Goal: Task Accomplishment & Management: Manage account settings

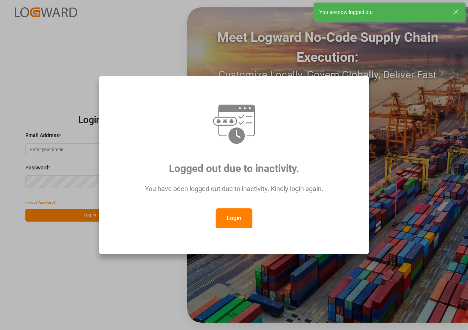
type input "[EMAIL_ADDRESS][DOMAIN_NAME]"
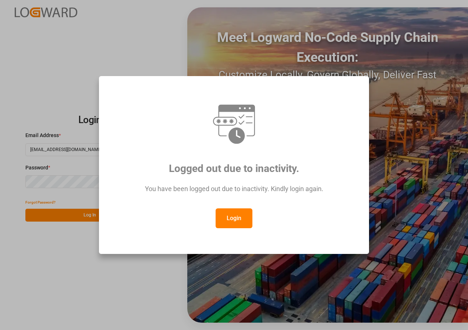
drag, startPoint x: 238, startPoint y: 211, endPoint x: 225, endPoint y: 218, distance: 14.8
click at [238, 212] on button "Login" at bounding box center [234, 219] width 37 height 20
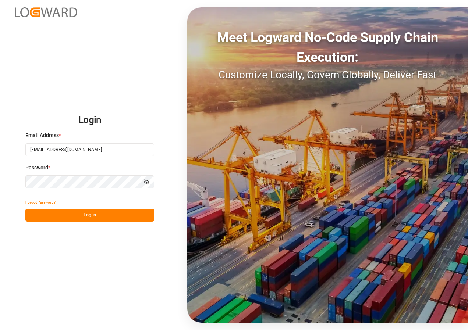
click at [102, 217] on button "Log In" at bounding box center [89, 215] width 129 height 13
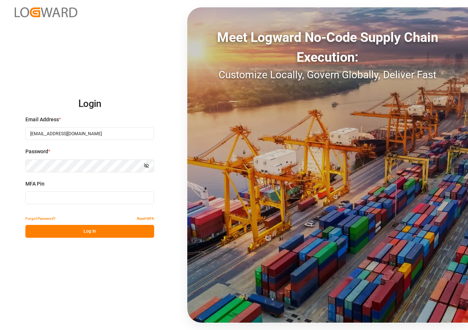
click at [56, 199] on input at bounding box center [89, 198] width 129 height 13
type input "276318"
click at [77, 232] on button "Log In" at bounding box center [89, 231] width 129 height 13
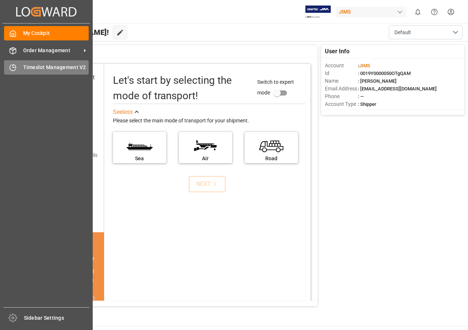
click at [23, 65] on span "Timeslot Management V2" at bounding box center [56, 68] width 66 height 8
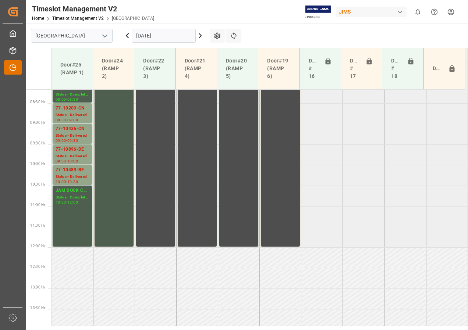
scroll to position [340, 0]
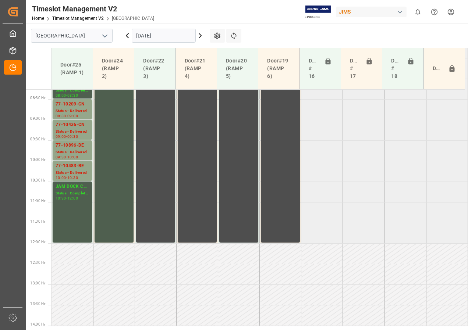
click at [149, 35] on input "[DATE]" at bounding box center [164, 36] width 64 height 14
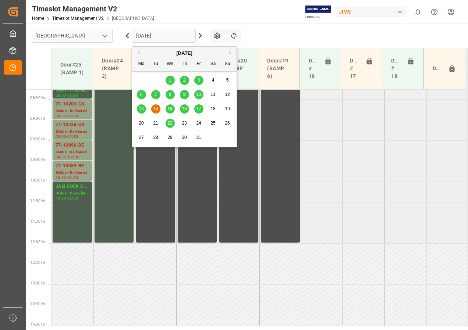
click at [171, 108] on span "15" at bounding box center [169, 108] width 5 height 5
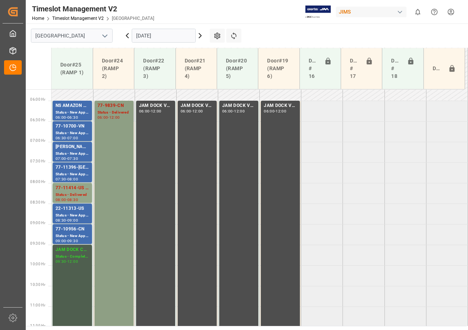
scroll to position [193, 0]
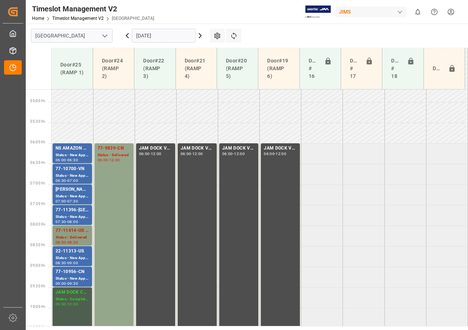
click at [74, 234] on div "77-11414-US SHIPM#/M" at bounding box center [72, 230] width 33 height 7
click at [68, 259] on div "Status - New Appointment" at bounding box center [72, 258] width 33 height 6
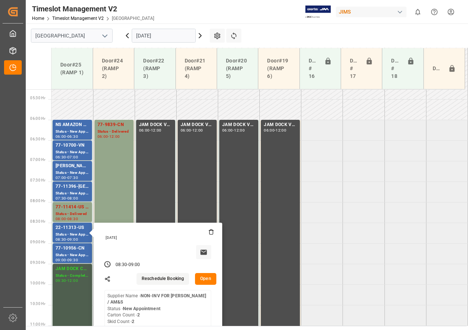
scroll to position [230, 0]
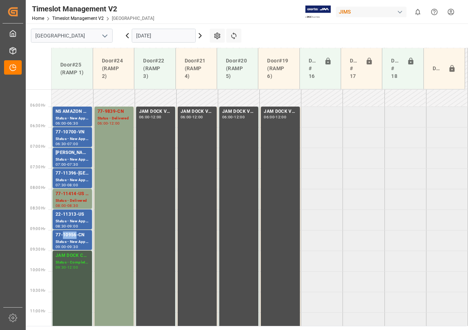
click at [72, 234] on div "77-10956-CN" at bounding box center [72, 235] width 33 height 7
click at [73, 174] on div "77-11396-[GEOGRAPHIC_DATA]" at bounding box center [72, 173] width 33 height 7
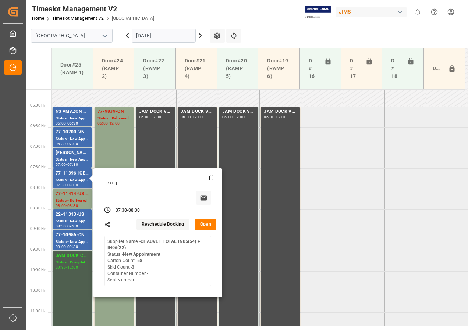
click at [206, 225] on button "Open" at bounding box center [205, 225] width 21 height 12
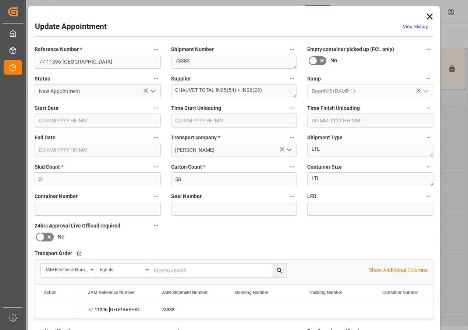
type input "[DATE] 07:30"
type input "[DATE] 08:00"
type input "[DATE] 12:43"
click at [151, 91] on polyline "open menu" at bounding box center [153, 91] width 4 height 2
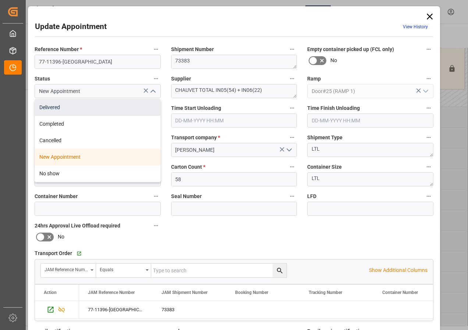
click at [57, 109] on div "Delivered" at bounding box center [97, 107] width 125 height 17
type input "Delivered"
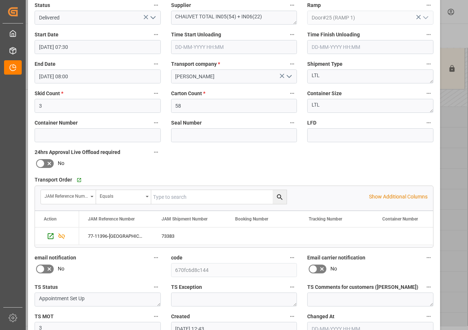
scroll to position [110, 0]
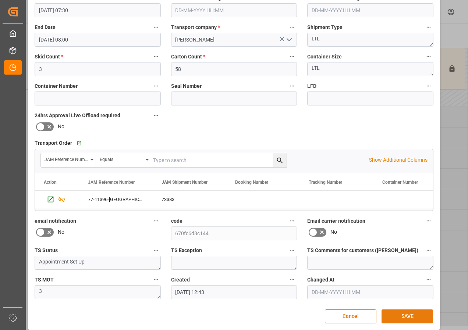
click at [399, 313] on button "SAVE" at bounding box center [406, 317] width 51 height 14
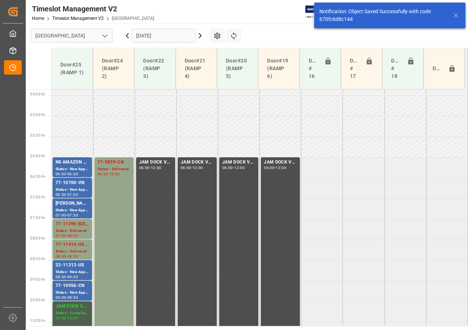
scroll to position [143, 0]
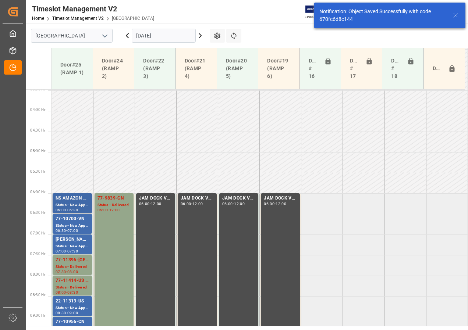
click at [82, 200] on div "NS AMAZON RETURNS" at bounding box center [72, 198] width 33 height 7
click at [70, 222] on div "77-10700-VN" at bounding box center [72, 219] width 33 height 7
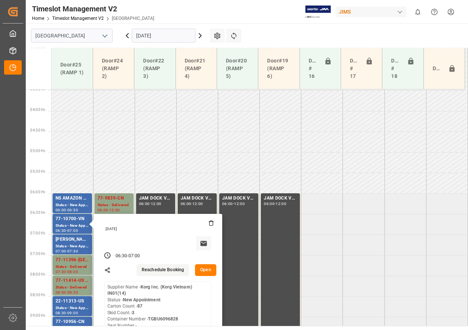
scroll to position [180, 0]
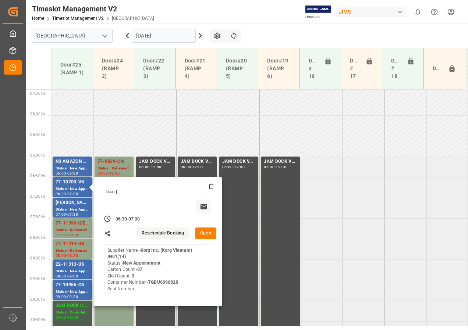
click at [204, 233] on button "Open" at bounding box center [205, 234] width 21 height 12
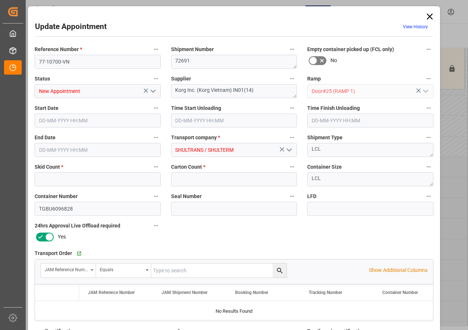
type input "3"
type input "87"
type input "[DATE] 06:30"
type input "[DATE] 07:00"
type input "[DATE] 12:33"
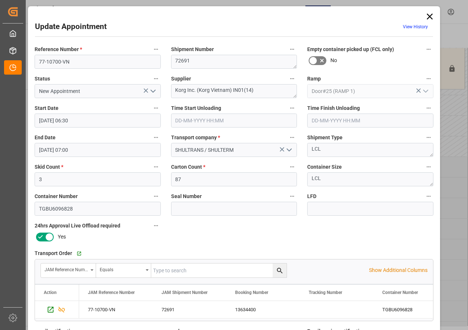
click at [429, 15] on icon at bounding box center [430, 17] width 6 height 6
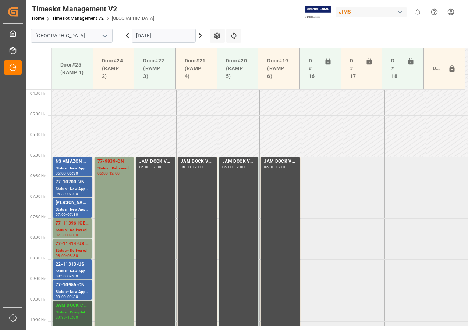
click at [67, 194] on div "-" at bounding box center [66, 193] width 1 height 3
click at [79, 272] on div "Status - New Appointment" at bounding box center [72, 271] width 33 height 6
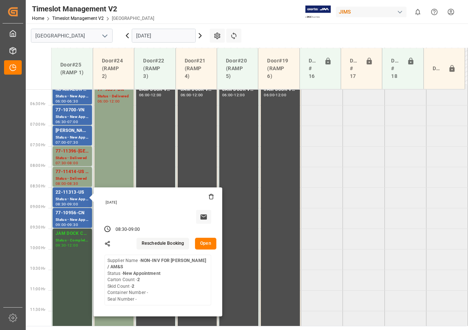
scroll to position [253, 0]
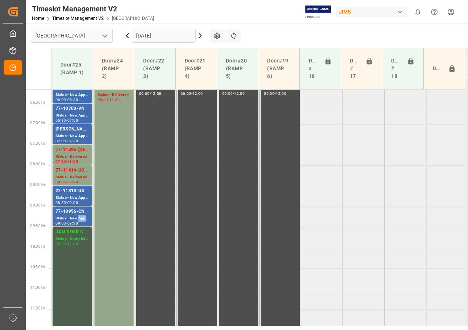
click at [86, 217] on div "Status - New Appointment" at bounding box center [72, 219] width 33 height 6
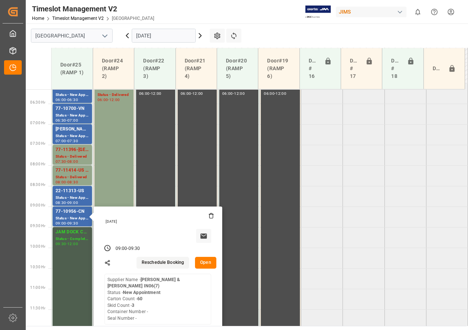
click at [404, 178] on tabel "NS AMAZON RETURNS Status - New Appointment 06:00 - 06:30 77-9839-CN Status - De…" at bounding box center [259, 330] width 416 height 989
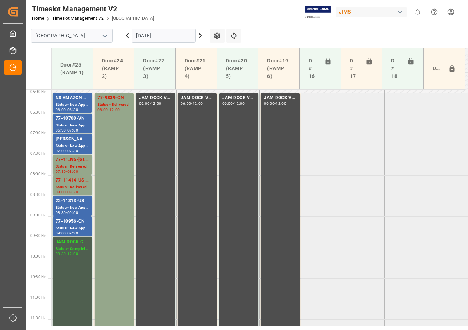
scroll to position [180, 0]
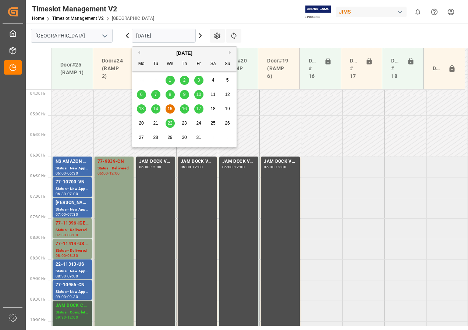
click at [150, 33] on input "[DATE]" at bounding box center [164, 36] width 64 height 14
click at [185, 110] on span "16" at bounding box center [184, 108] width 5 height 5
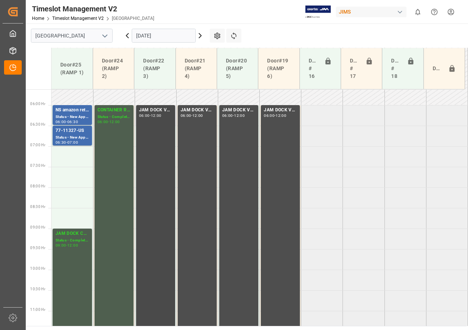
scroll to position [230, 0]
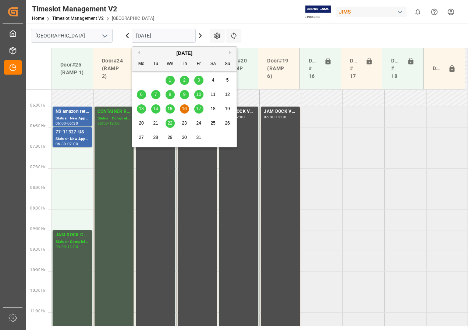
click at [145, 34] on input "[DATE]" at bounding box center [164, 36] width 64 height 14
click at [200, 108] on span "17" at bounding box center [198, 108] width 5 height 5
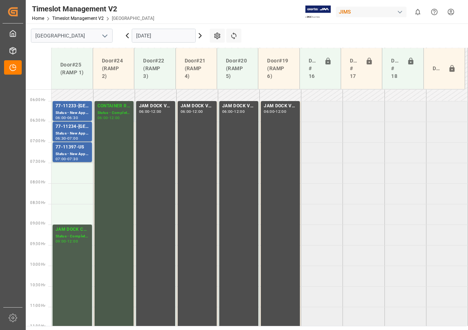
scroll to position [199, 0]
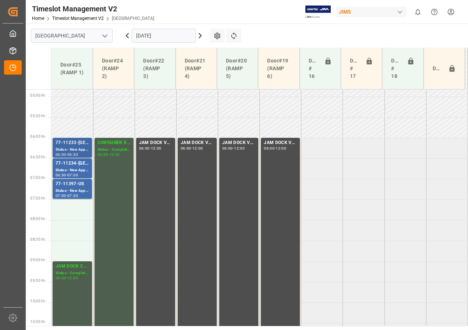
click at [76, 143] on div "77-11233-[GEOGRAPHIC_DATA]" at bounding box center [72, 142] width 33 height 7
click at [70, 166] on div "77-11234-[GEOGRAPHIC_DATA]" at bounding box center [72, 163] width 33 height 7
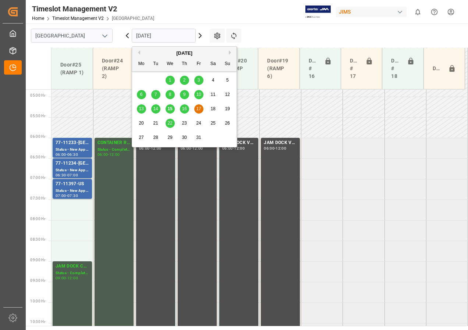
click at [167, 38] on input "[DATE]" at bounding box center [164, 36] width 64 height 14
click at [170, 109] on span "15" at bounding box center [169, 108] width 5 height 5
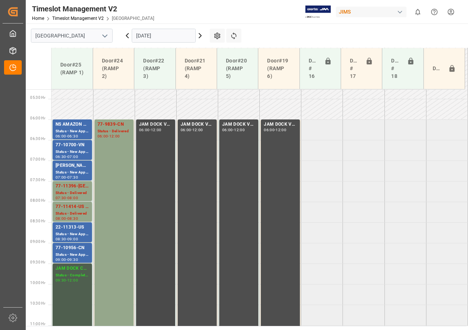
scroll to position [230, 0]
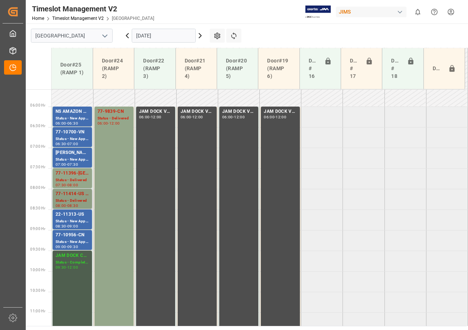
click at [64, 196] on div "77-11414-US SHIPM#/M" at bounding box center [72, 193] width 33 height 7
